Goal: Task Accomplishment & Management: Use online tool/utility

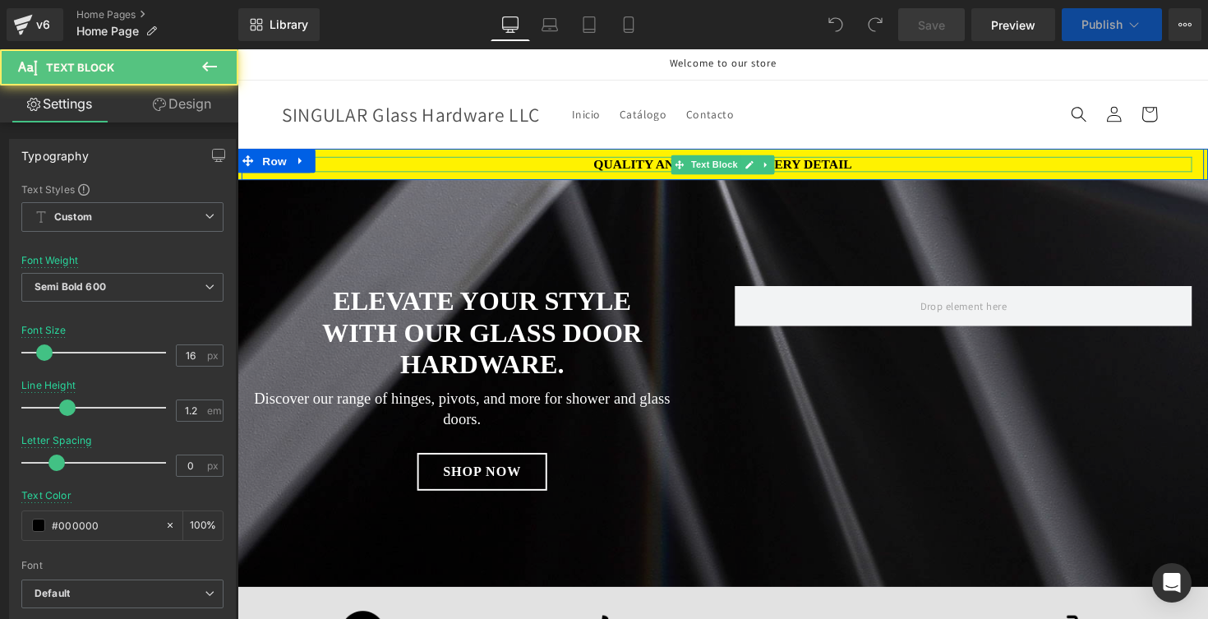
click at [616, 164] on p "Quality and design in every detail" at bounding box center [735, 167] width 962 height 16
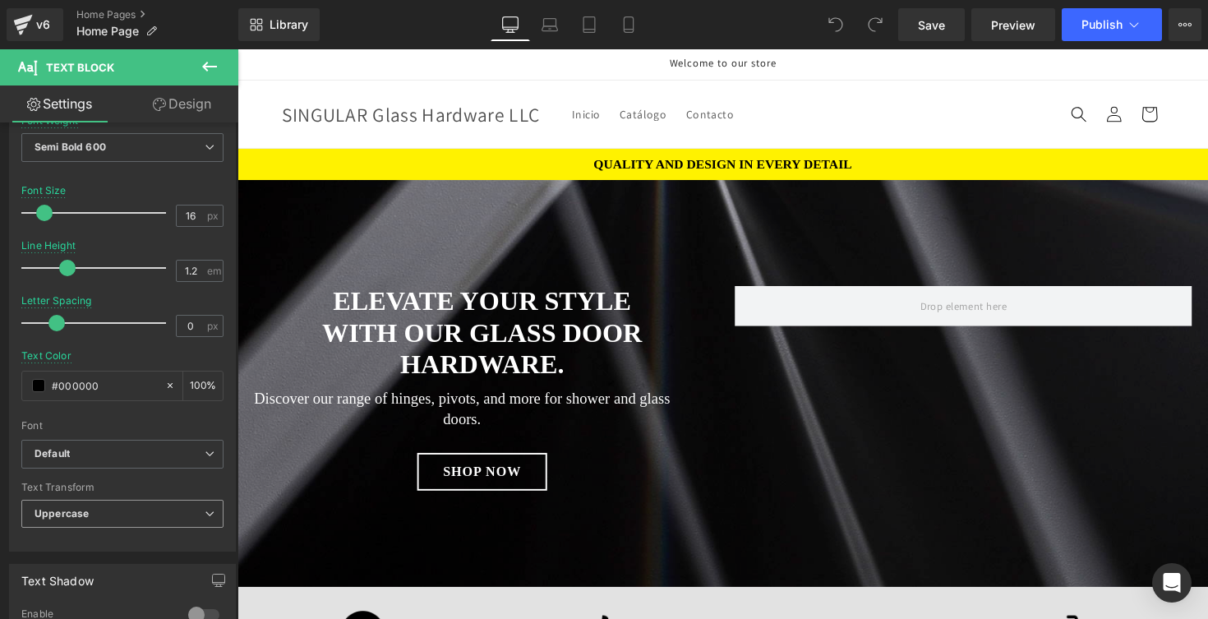
scroll to position [174, 0]
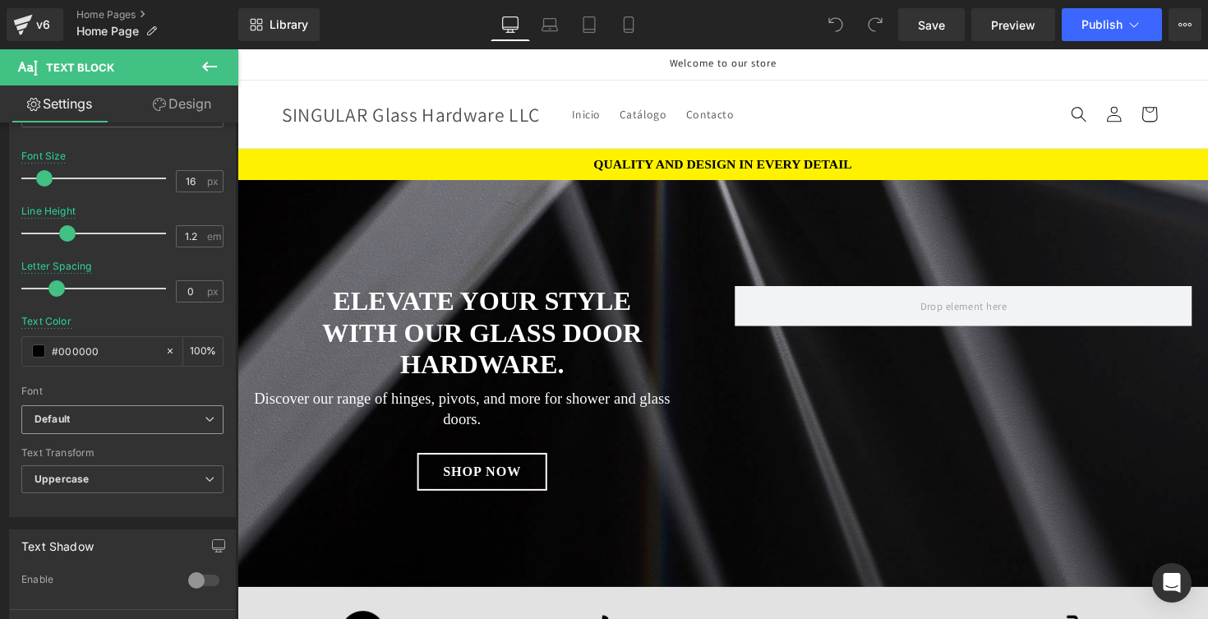
click at [107, 413] on b "Default" at bounding box center [120, 420] width 170 height 14
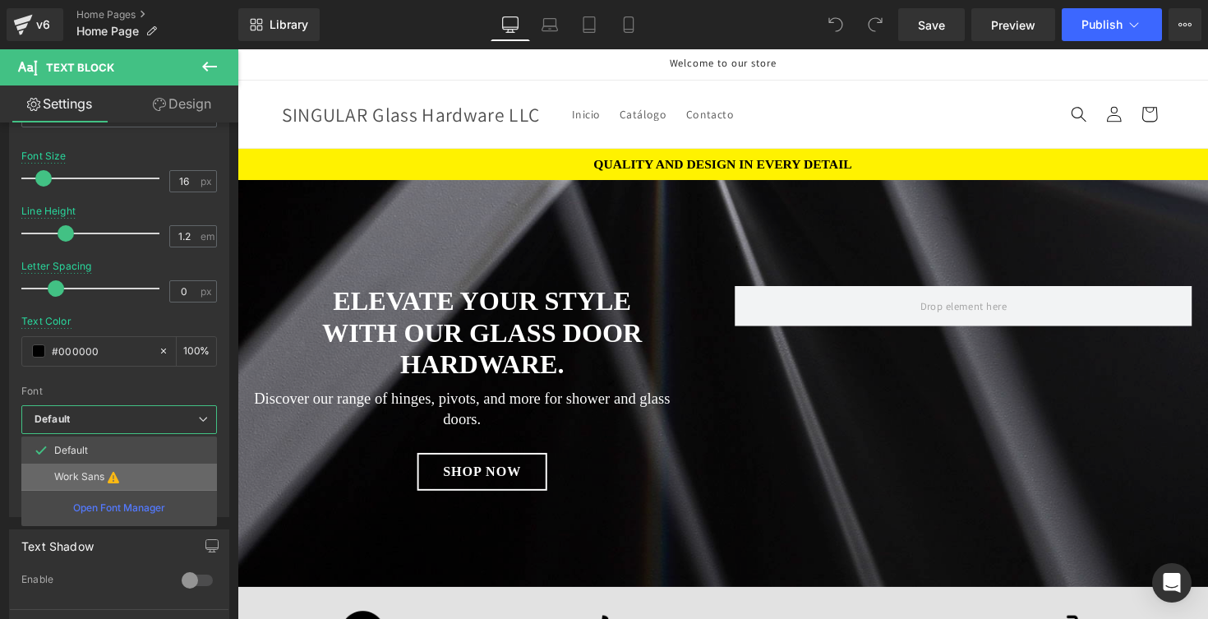
click at [92, 472] on p "Work Sans" at bounding box center [79, 477] width 50 height 12
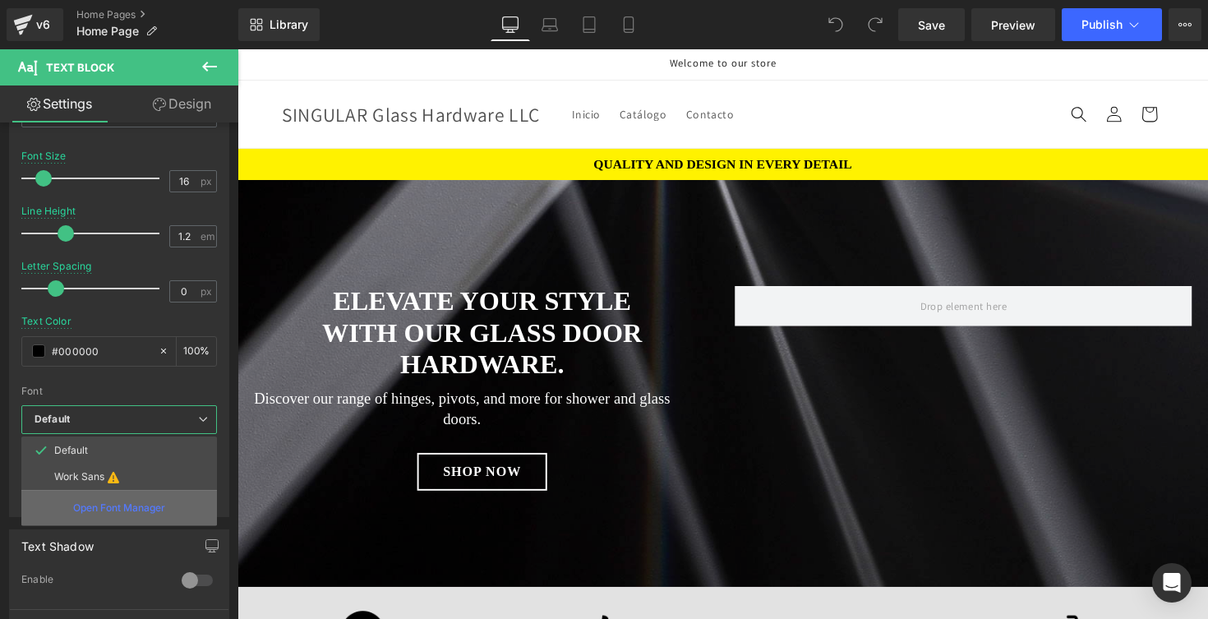
click at [94, 515] on div "Open Font Manager" at bounding box center [119, 507] width 196 height 35
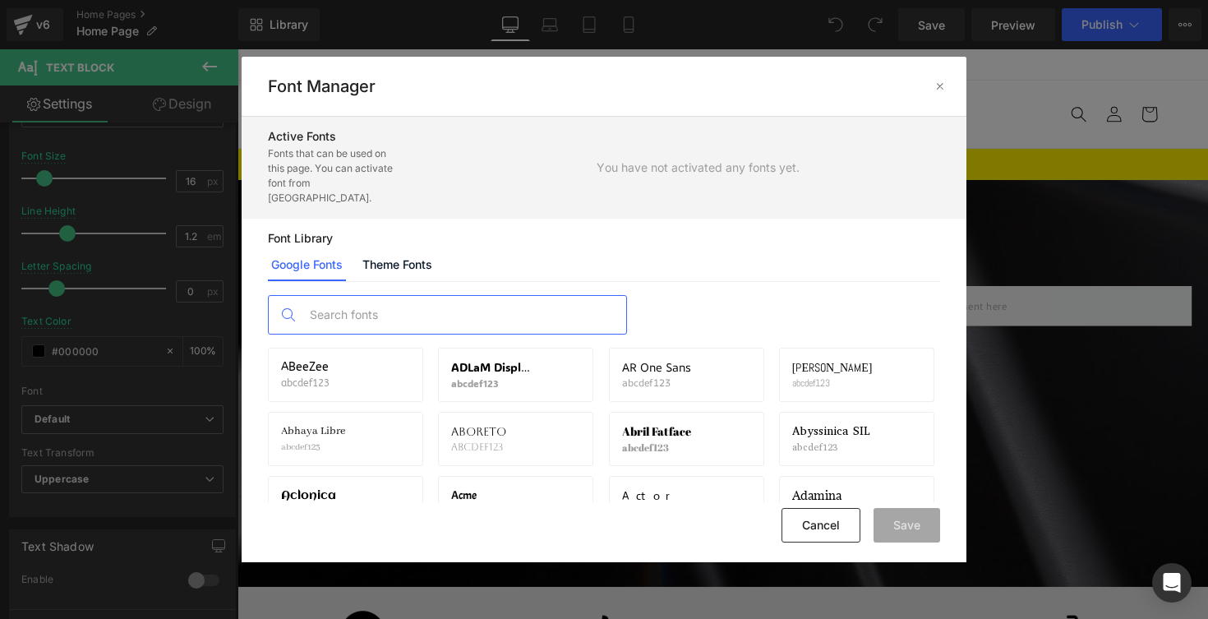
click at [431, 296] on input "text" at bounding box center [464, 315] width 325 height 38
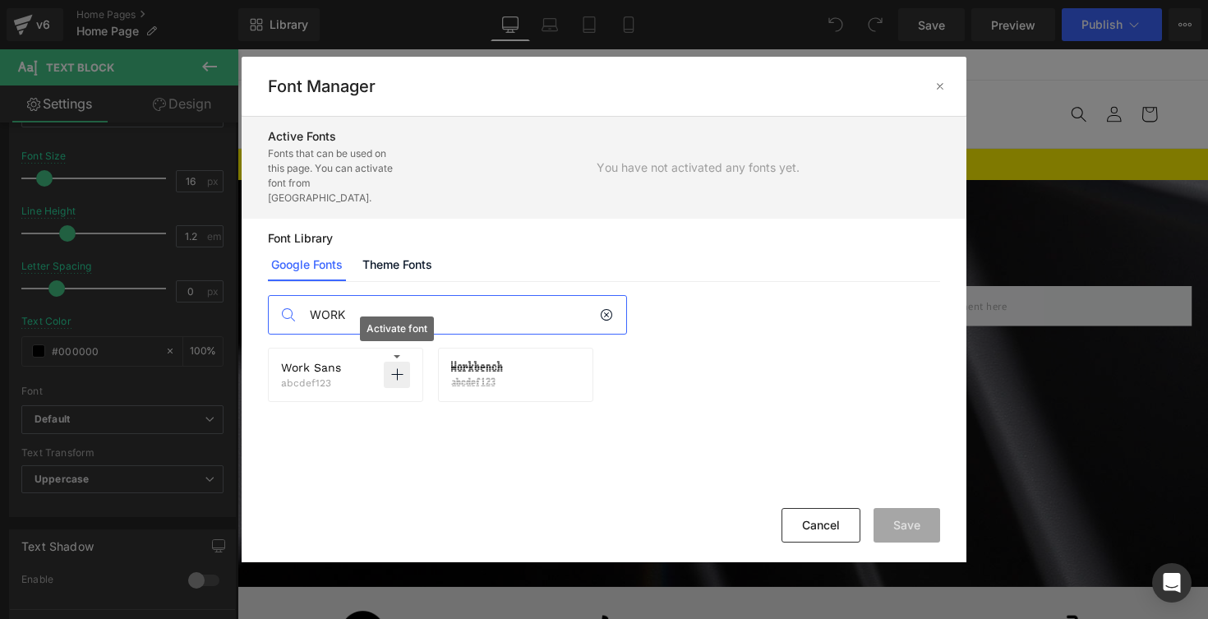
type input "WORK"
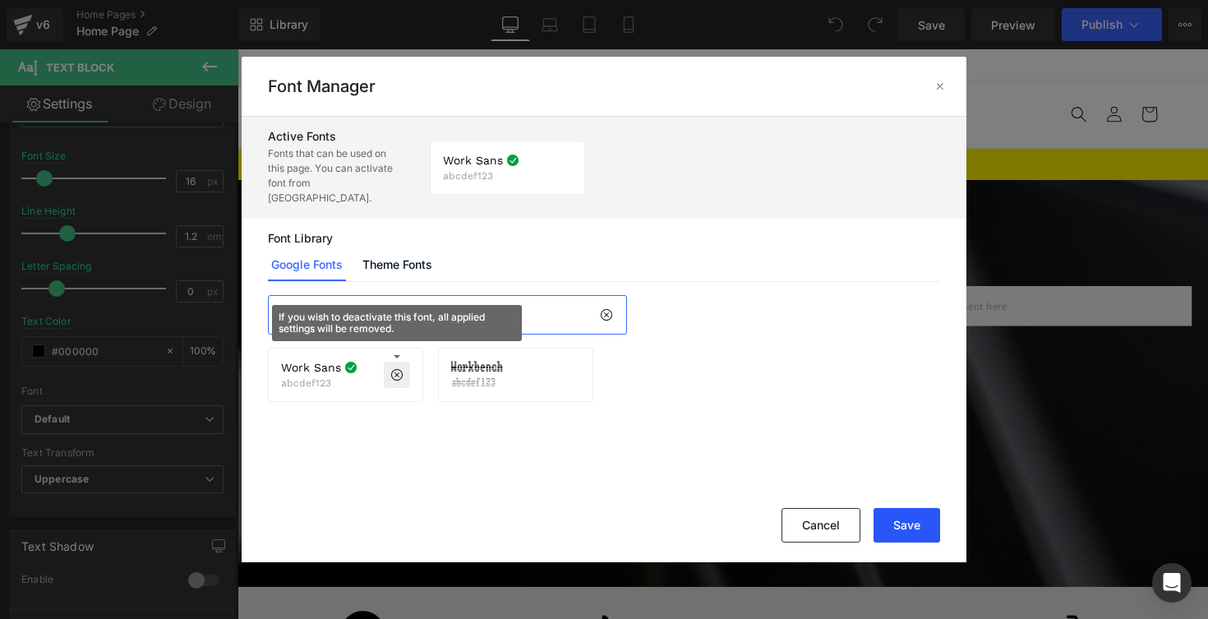
click at [886, 524] on button "Save" at bounding box center [907, 525] width 67 height 35
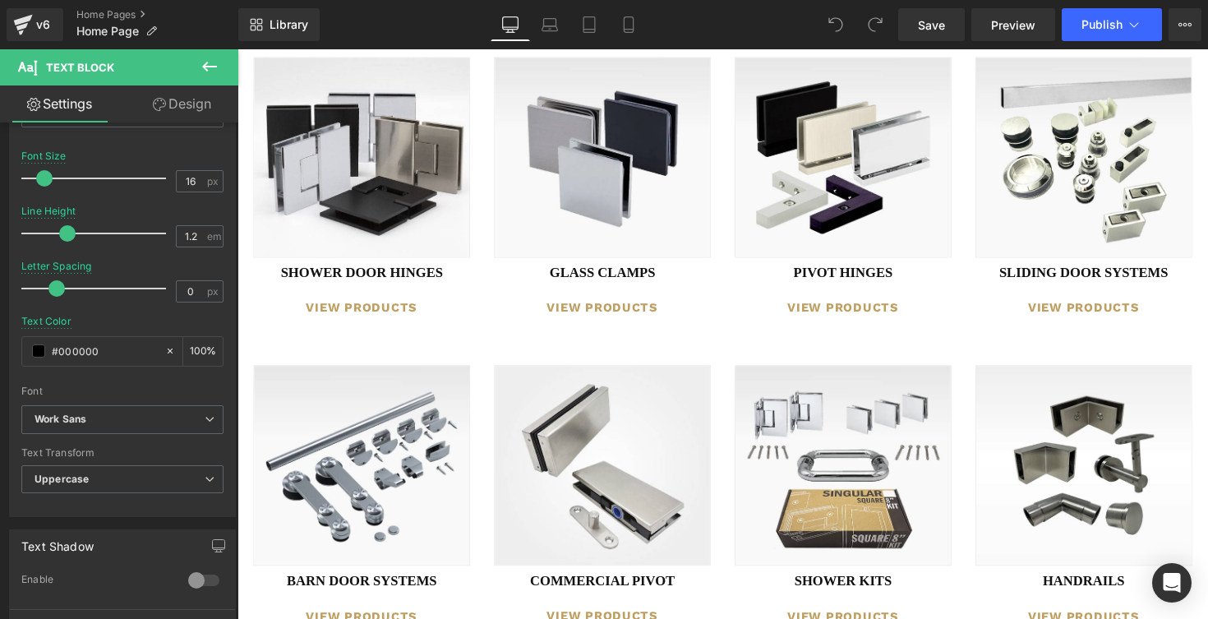
scroll to position [1125, 0]
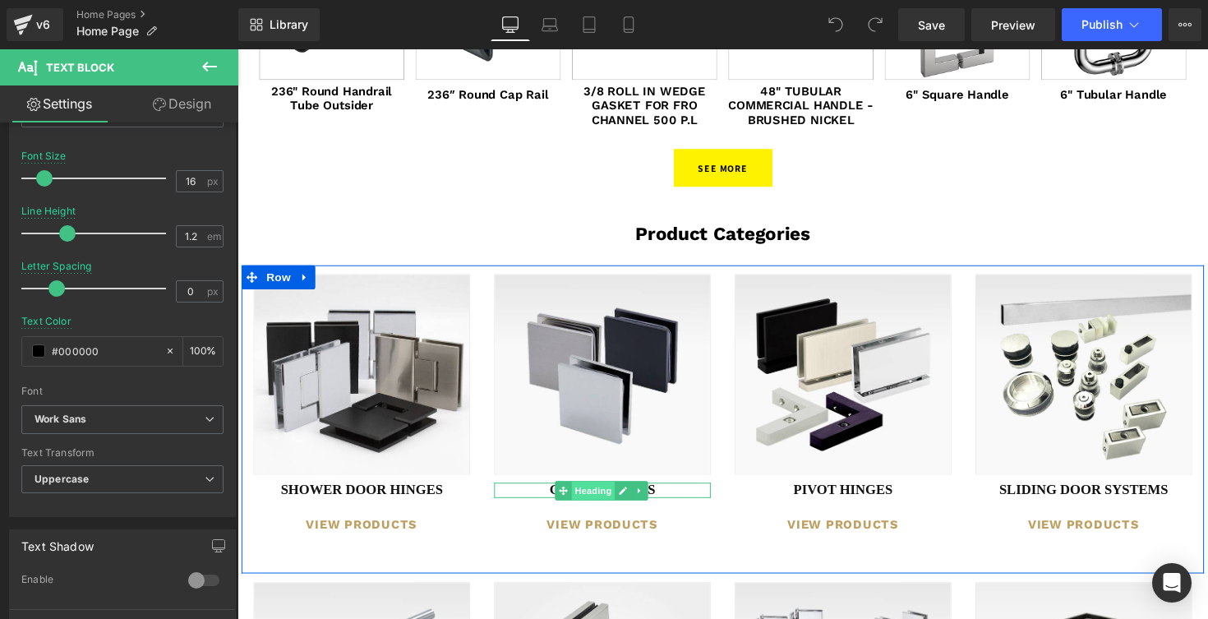
click at [582, 501] on span "Heading" at bounding box center [602, 502] width 44 height 20
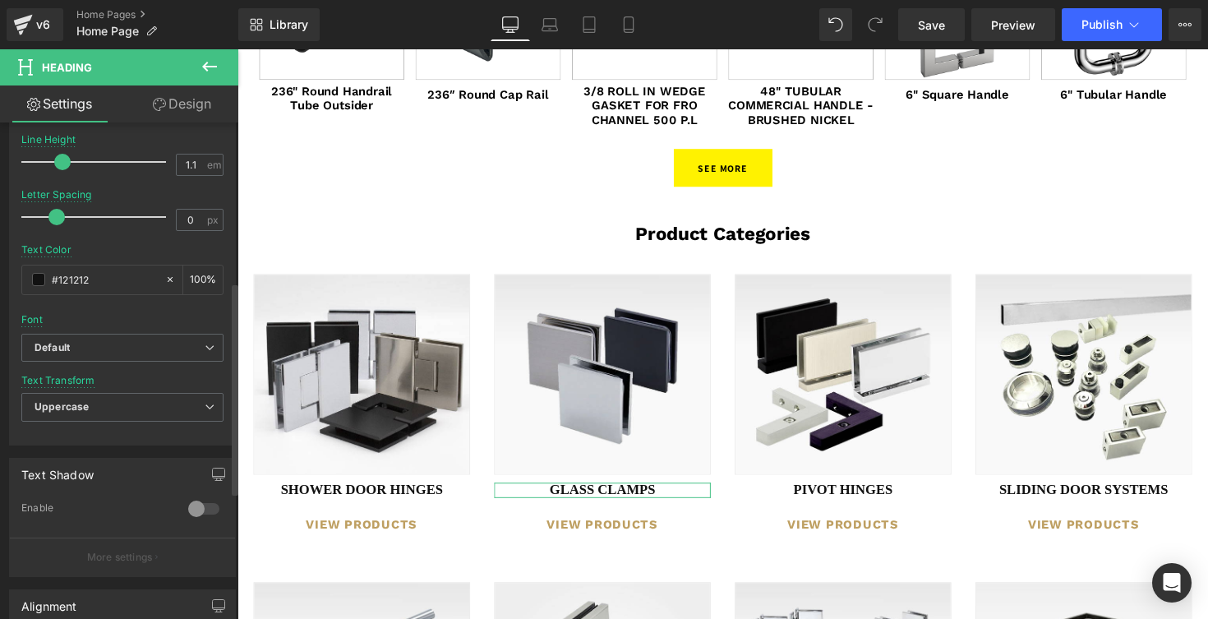
scroll to position [395, 0]
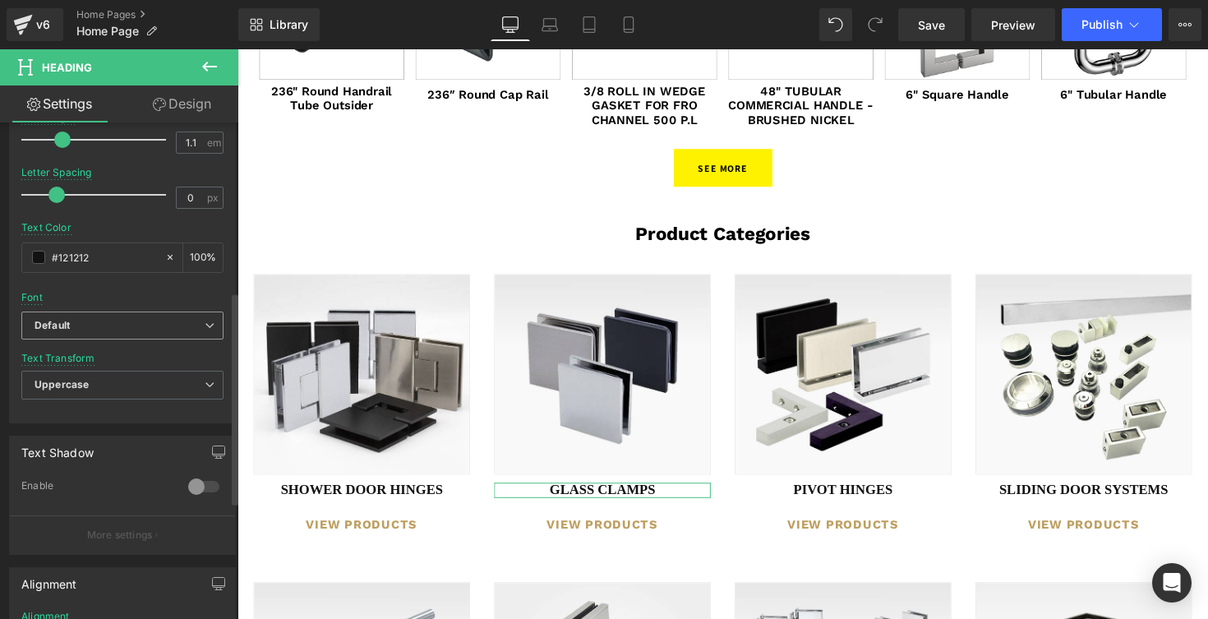
click at [104, 334] on span "Default" at bounding box center [122, 326] width 202 height 29
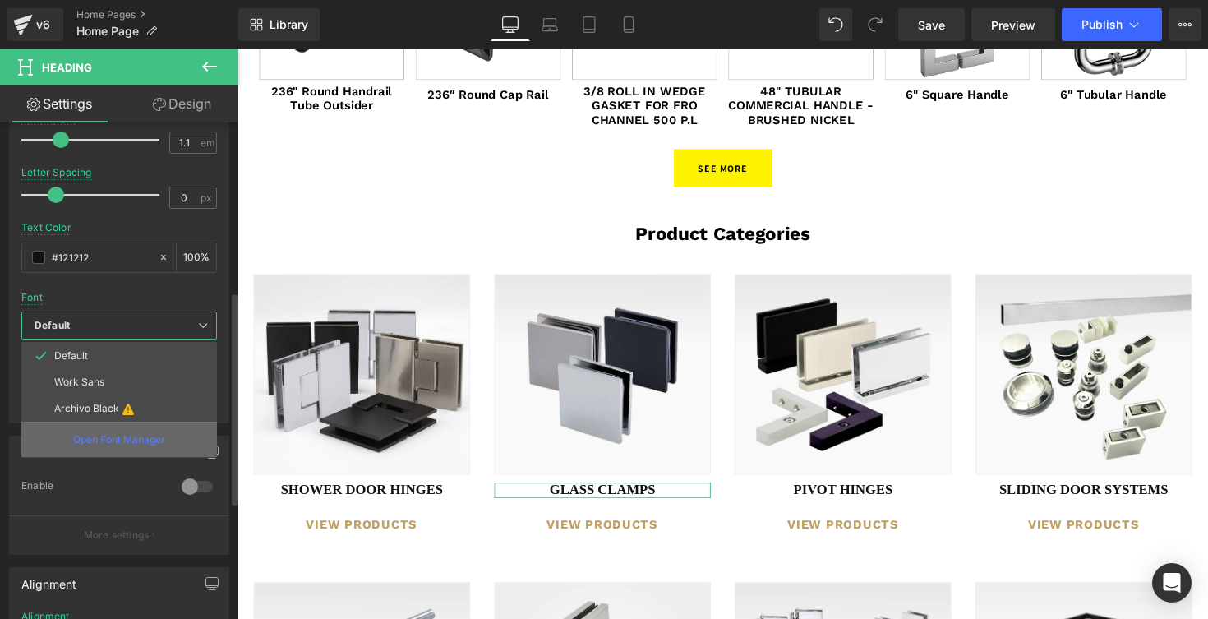
click at [97, 438] on p "Open Font Manager" at bounding box center [119, 439] width 92 height 15
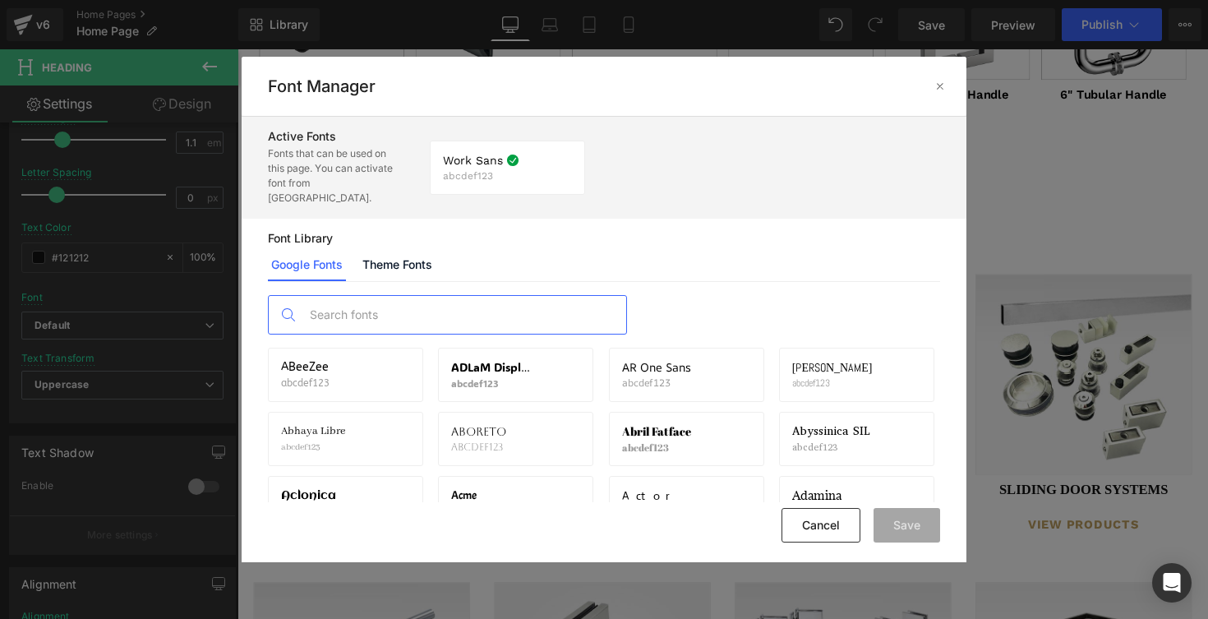
click at [0, 0] on input "text" at bounding box center [0, 0] width 0 height 0
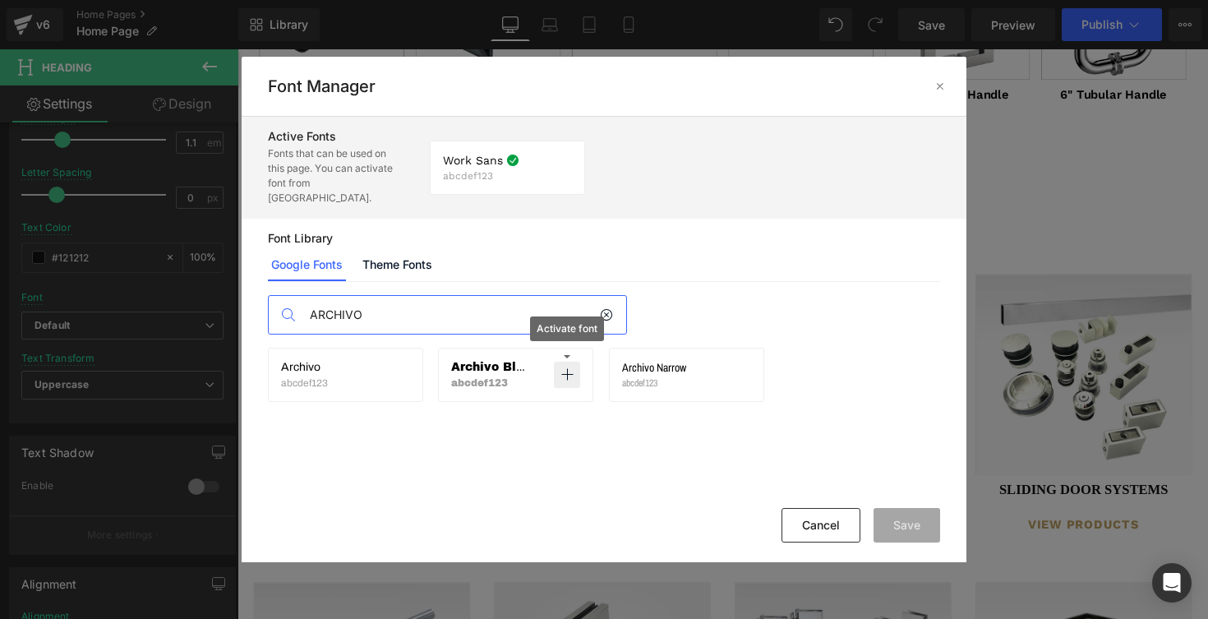
type input "ARCHIVO"
click at [0, 0] on icon at bounding box center [0, 0] width 0 height 0
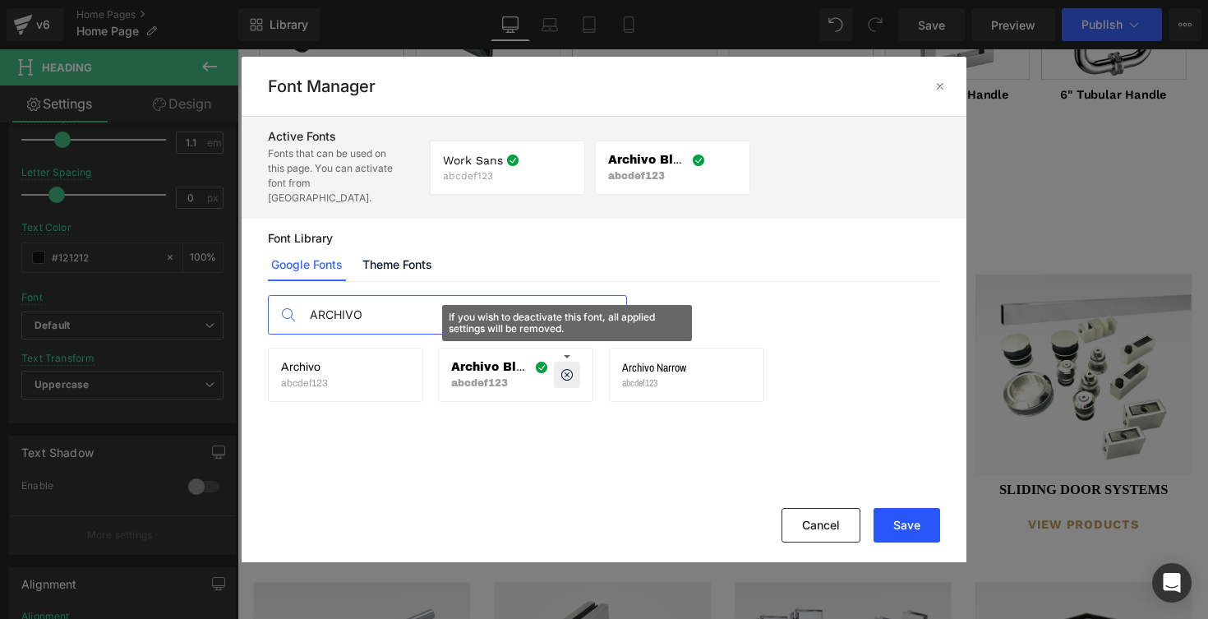
click at [898, 532] on button "Save" at bounding box center [907, 525] width 67 height 35
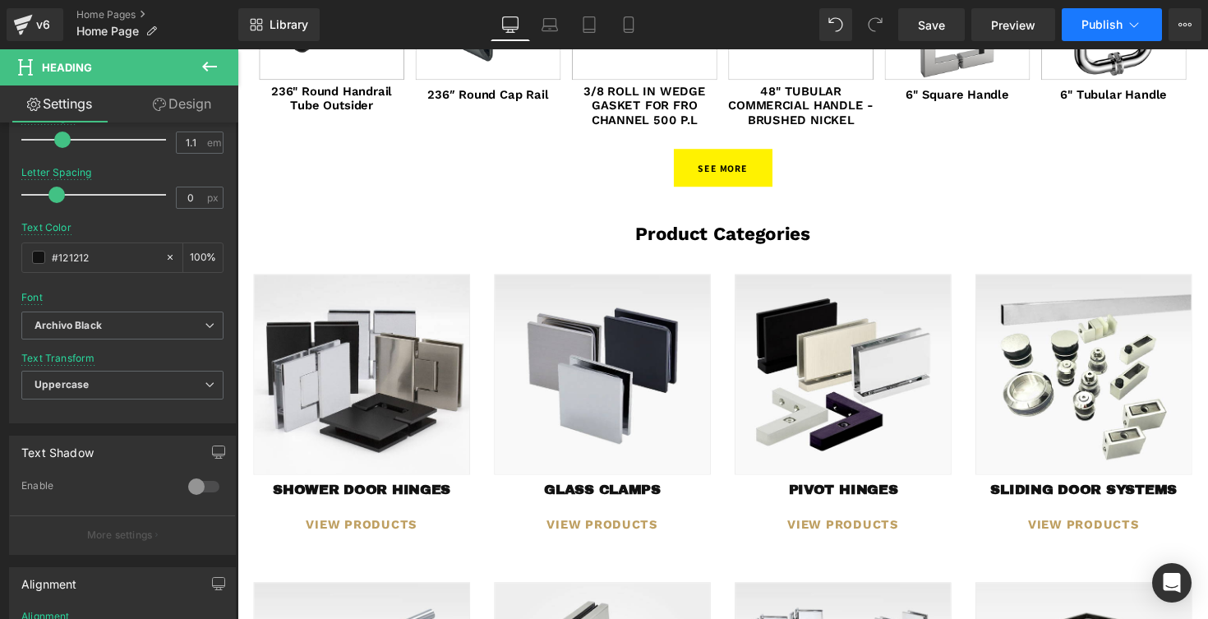
click at [1114, 33] on button "Publish" at bounding box center [1112, 24] width 100 height 33
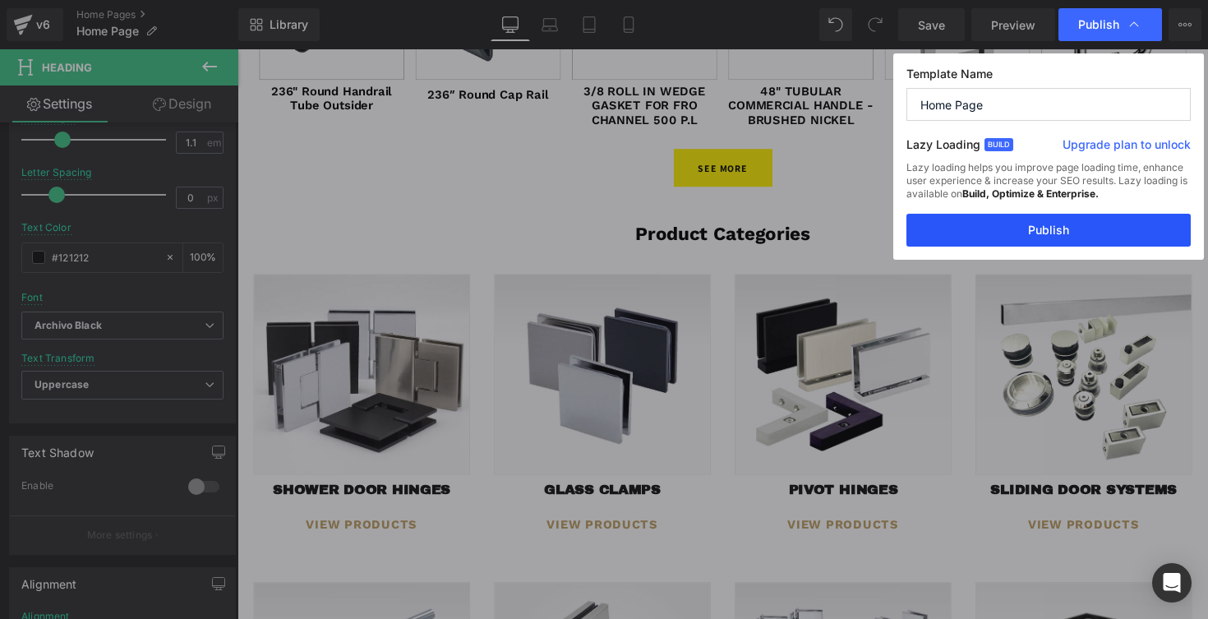
click at [0, 0] on button "Publish" at bounding box center [0, 0] width 0 height 0
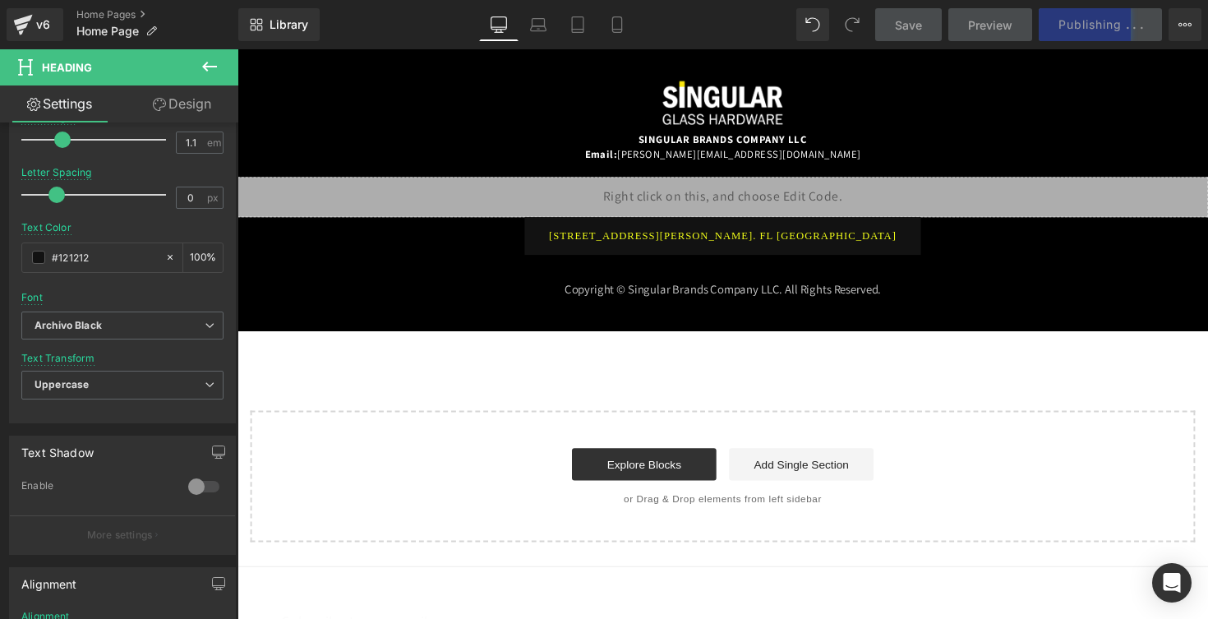
scroll to position [2491, 0]
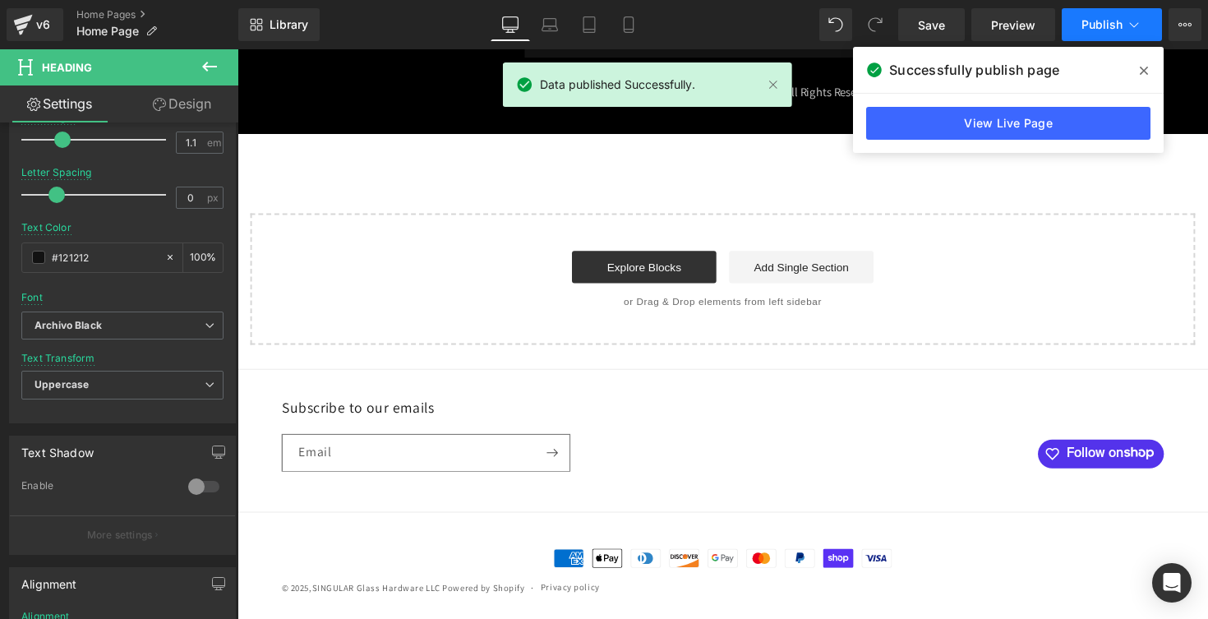
click at [1088, 37] on button "Publish" at bounding box center [1112, 24] width 100 height 33
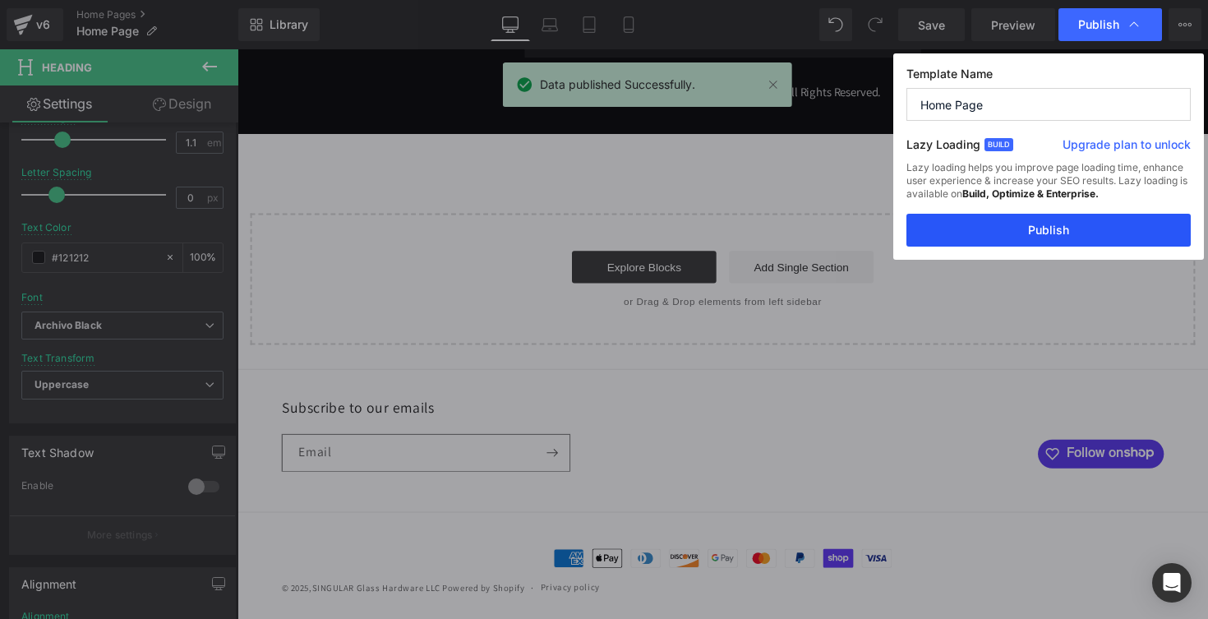
click at [0, 0] on button "Publish" at bounding box center [0, 0] width 0 height 0
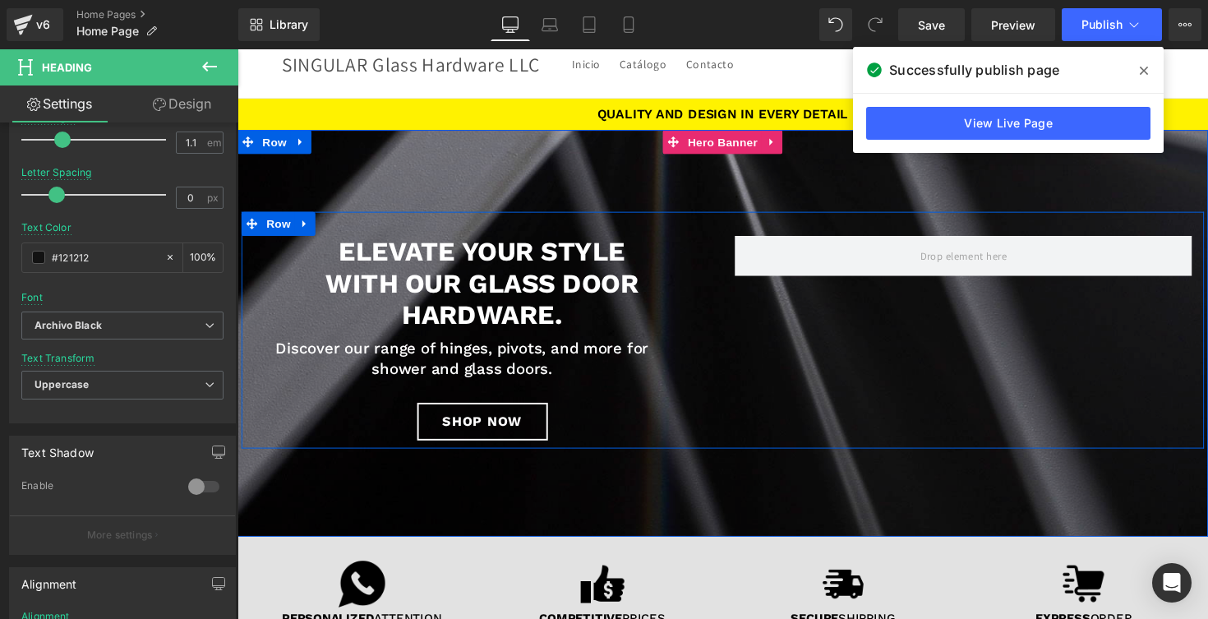
scroll to position [302, 0]
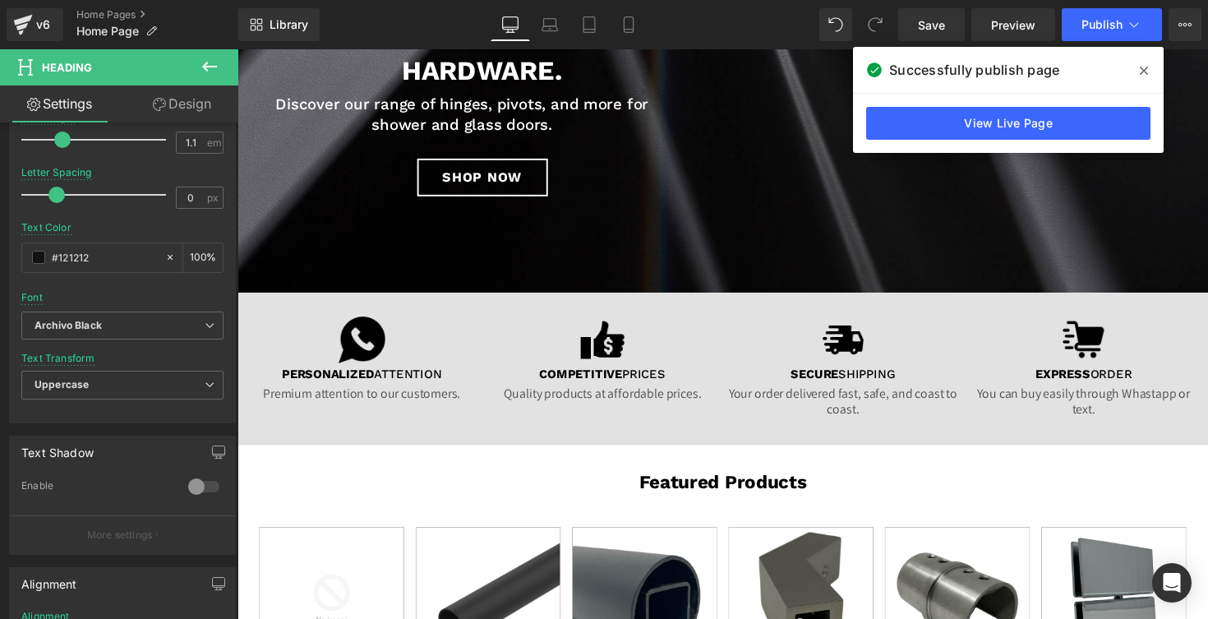
click at [0, 0] on span at bounding box center [0, 0] width 0 height 0
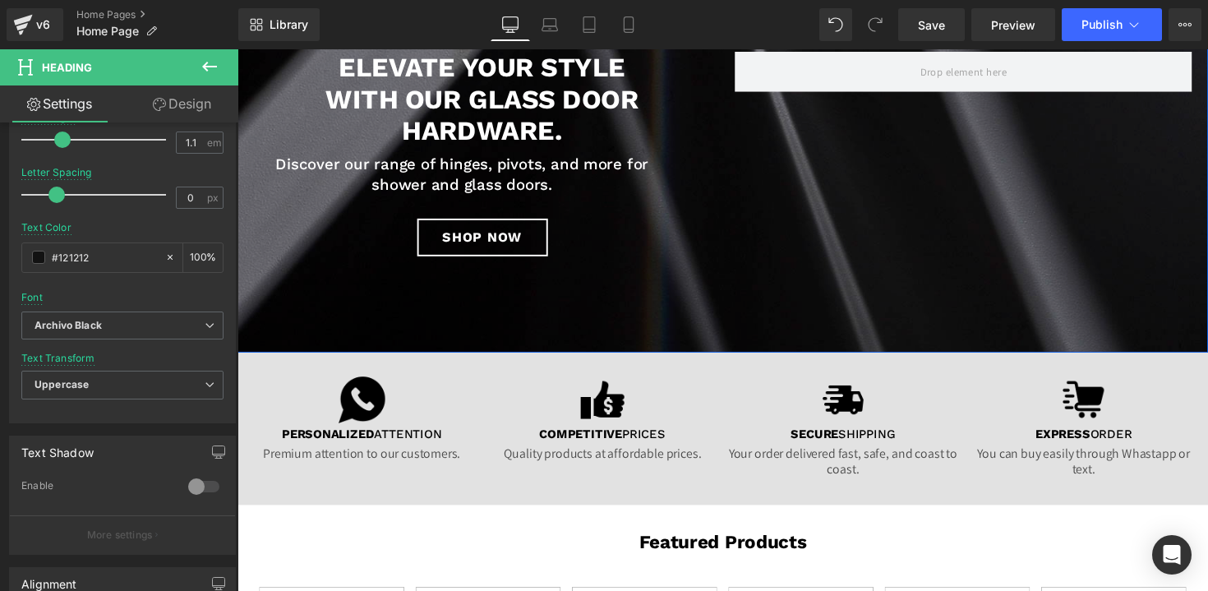
scroll to position [0, 0]
